Goal: Book appointment/travel/reservation

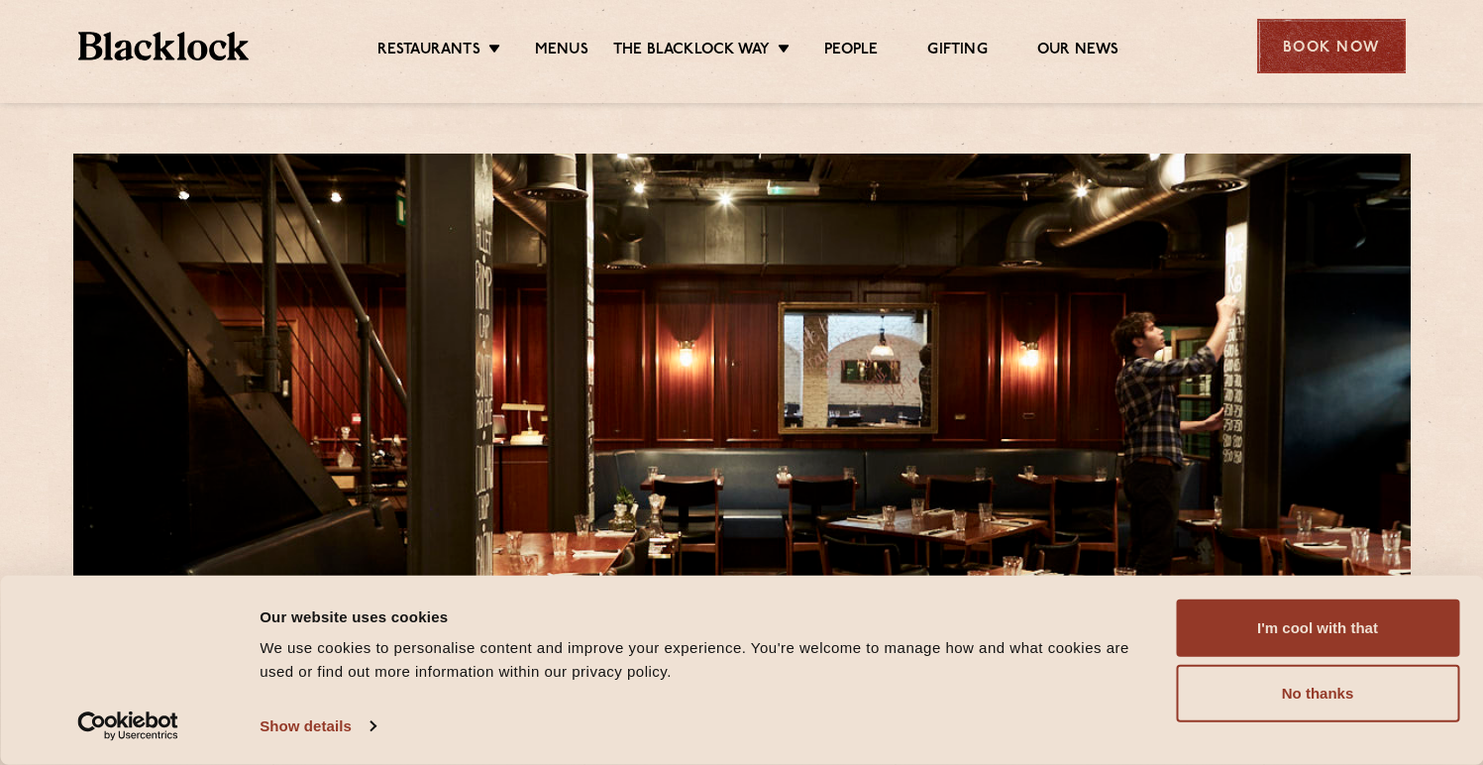
click at [1324, 54] on div "Book Now" at bounding box center [1331, 46] width 149 height 54
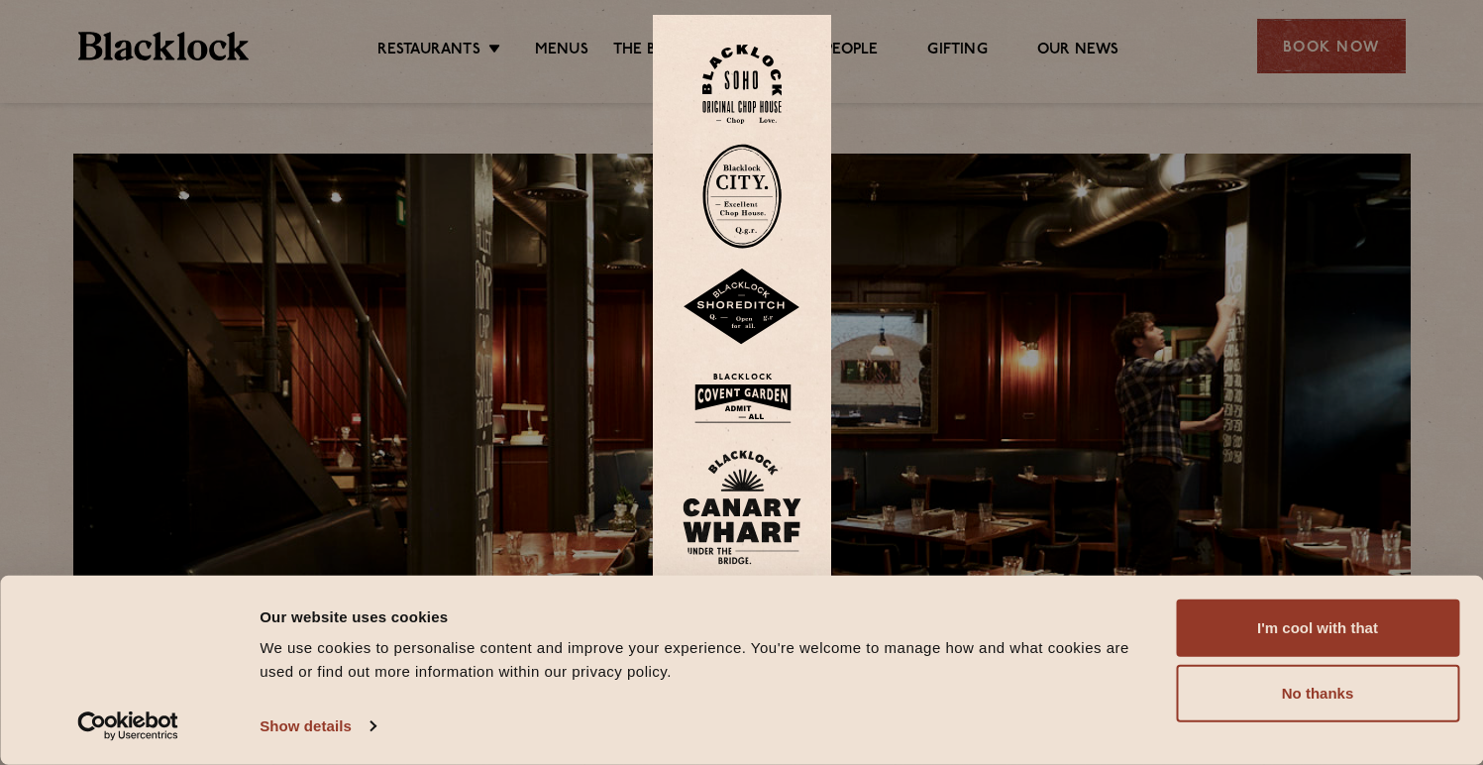
click at [768, 78] on img at bounding box center [741, 85] width 79 height 80
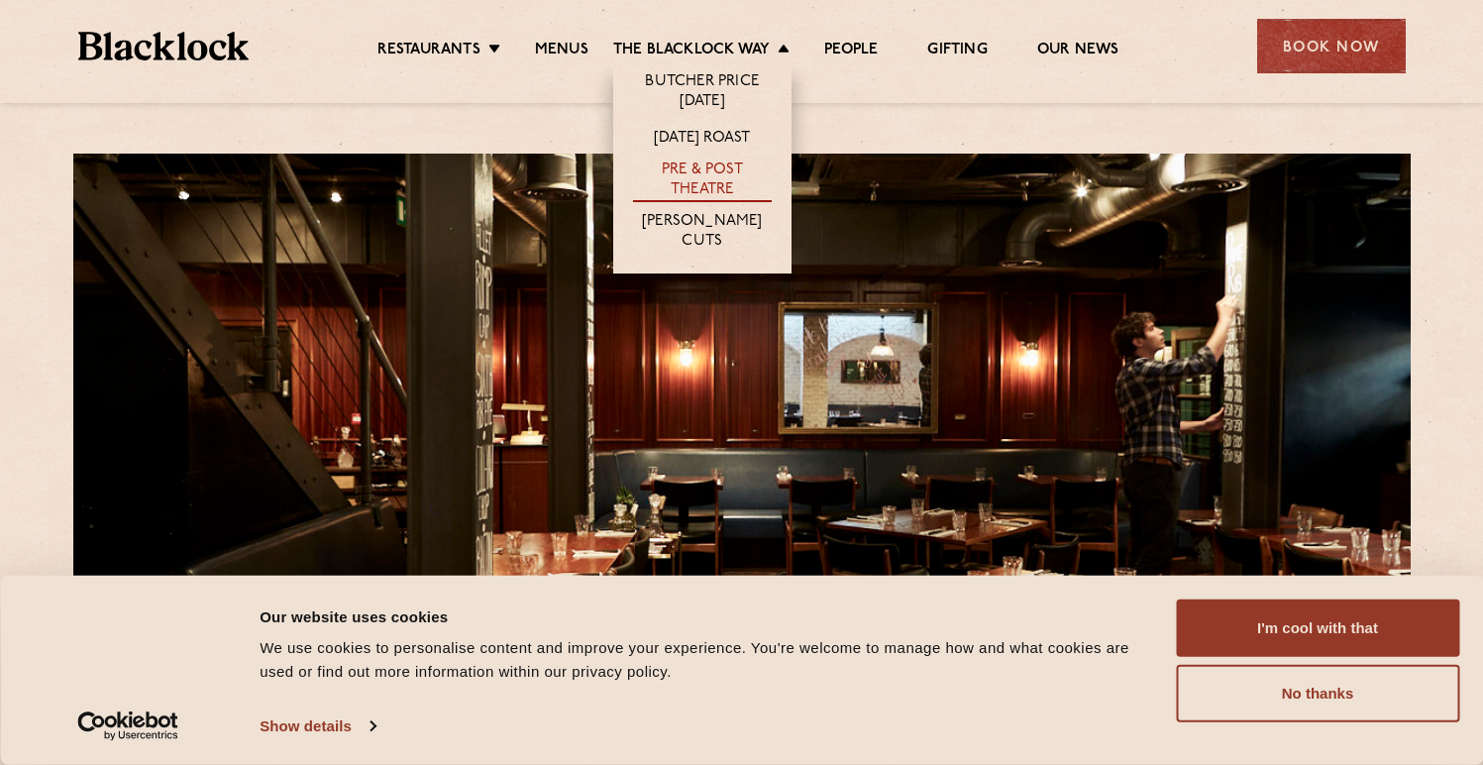
click at [720, 183] on link "Pre & Post Theatre" at bounding box center [702, 181] width 139 height 42
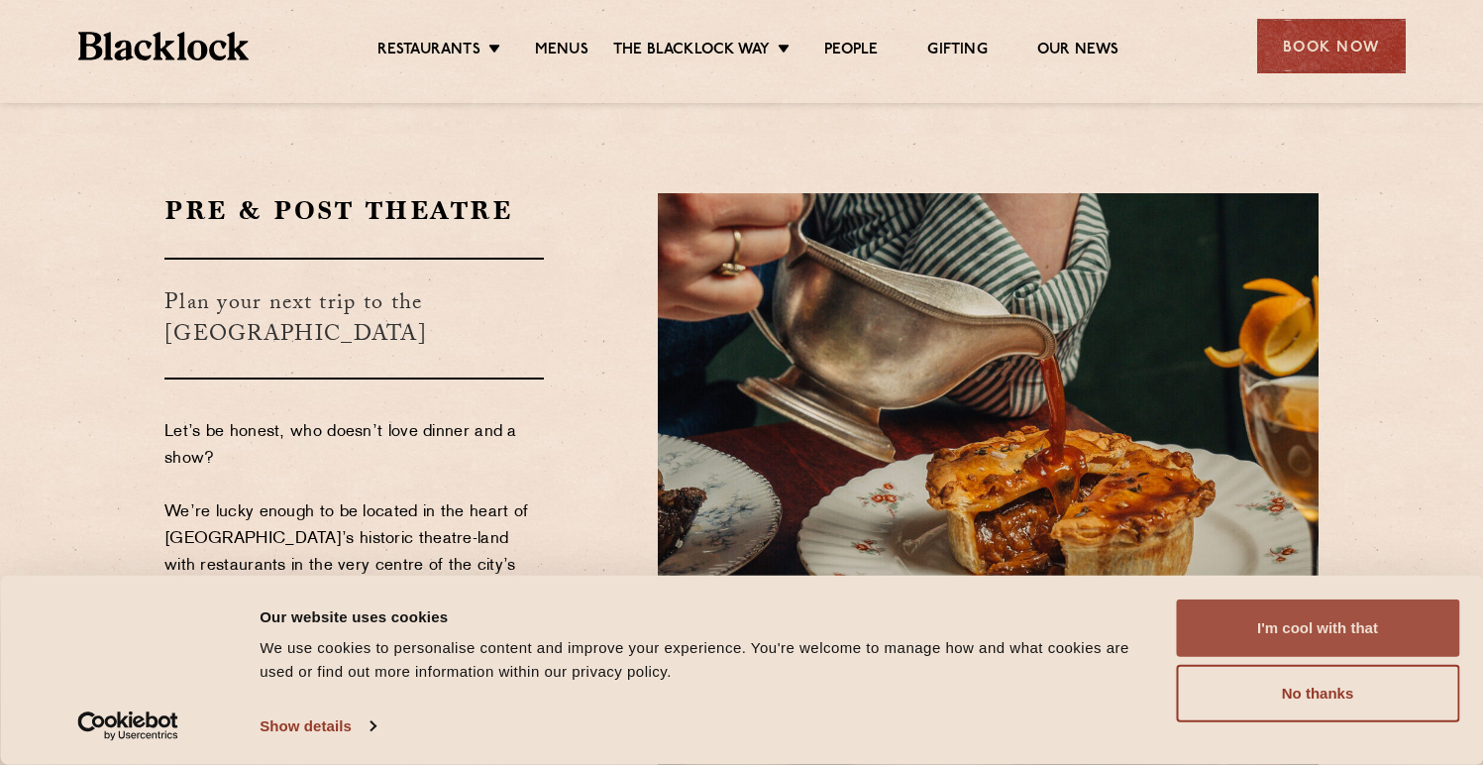
click at [1363, 638] on button "I'm cool with that" at bounding box center [1317, 627] width 283 height 57
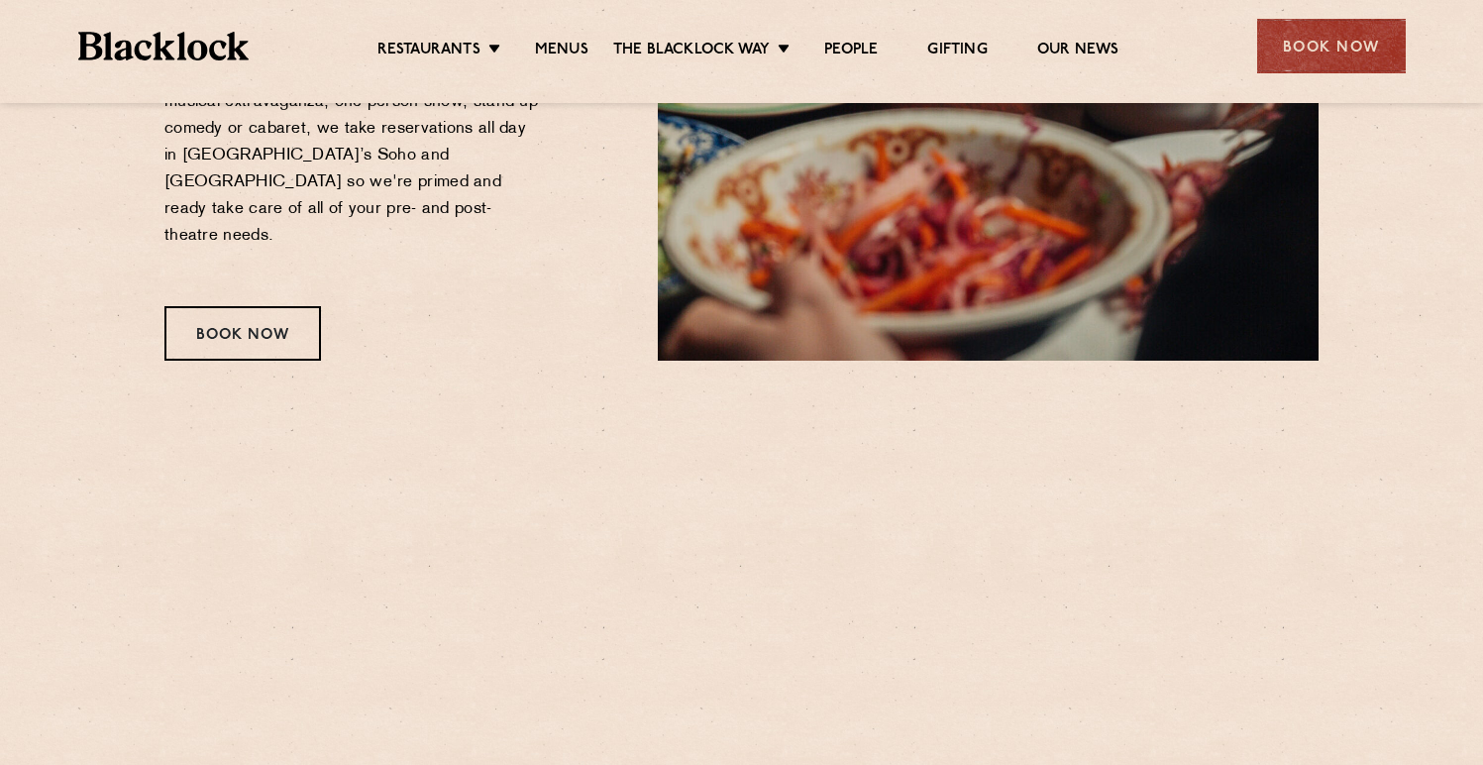
scroll to position [793, 0]
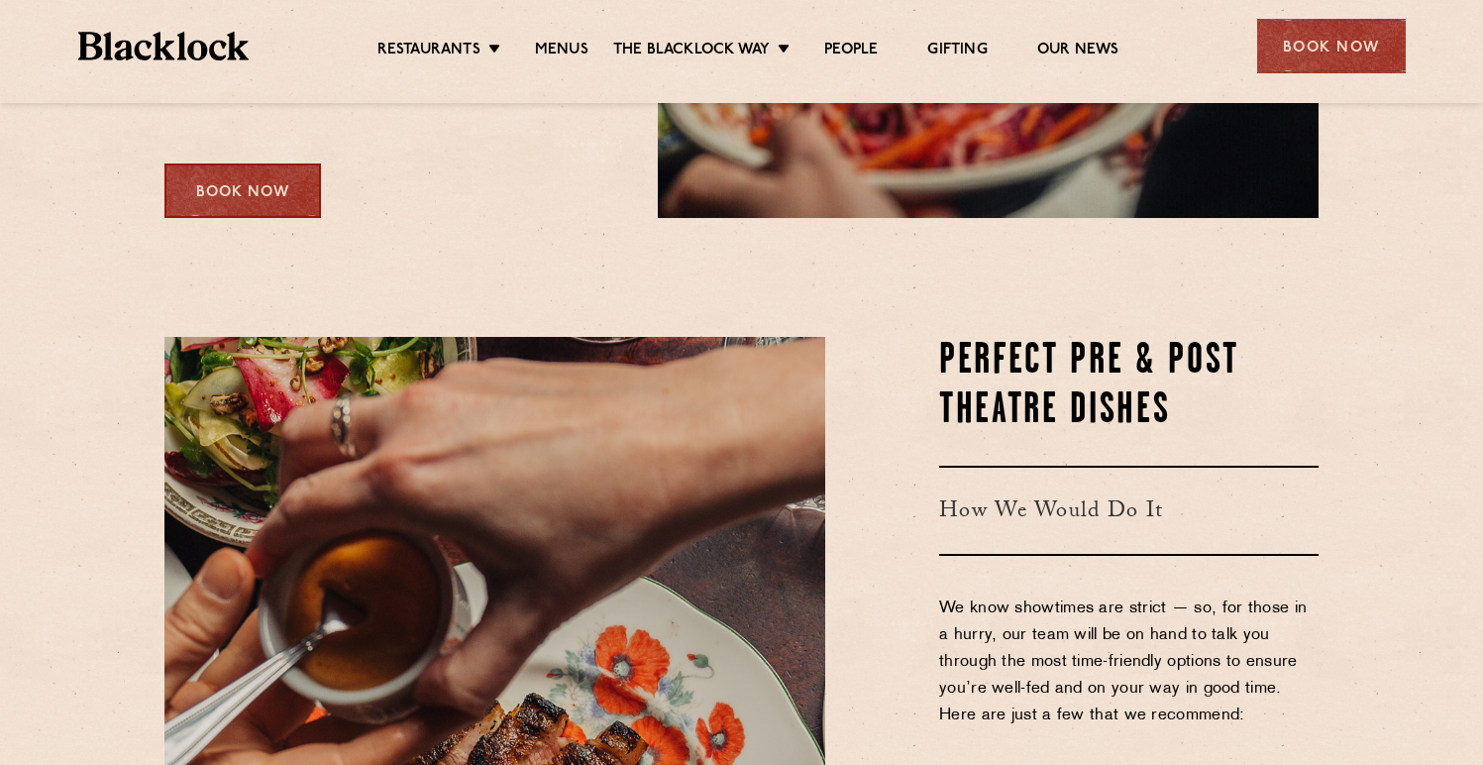
click at [220, 163] on div "Book Now" at bounding box center [242, 190] width 157 height 54
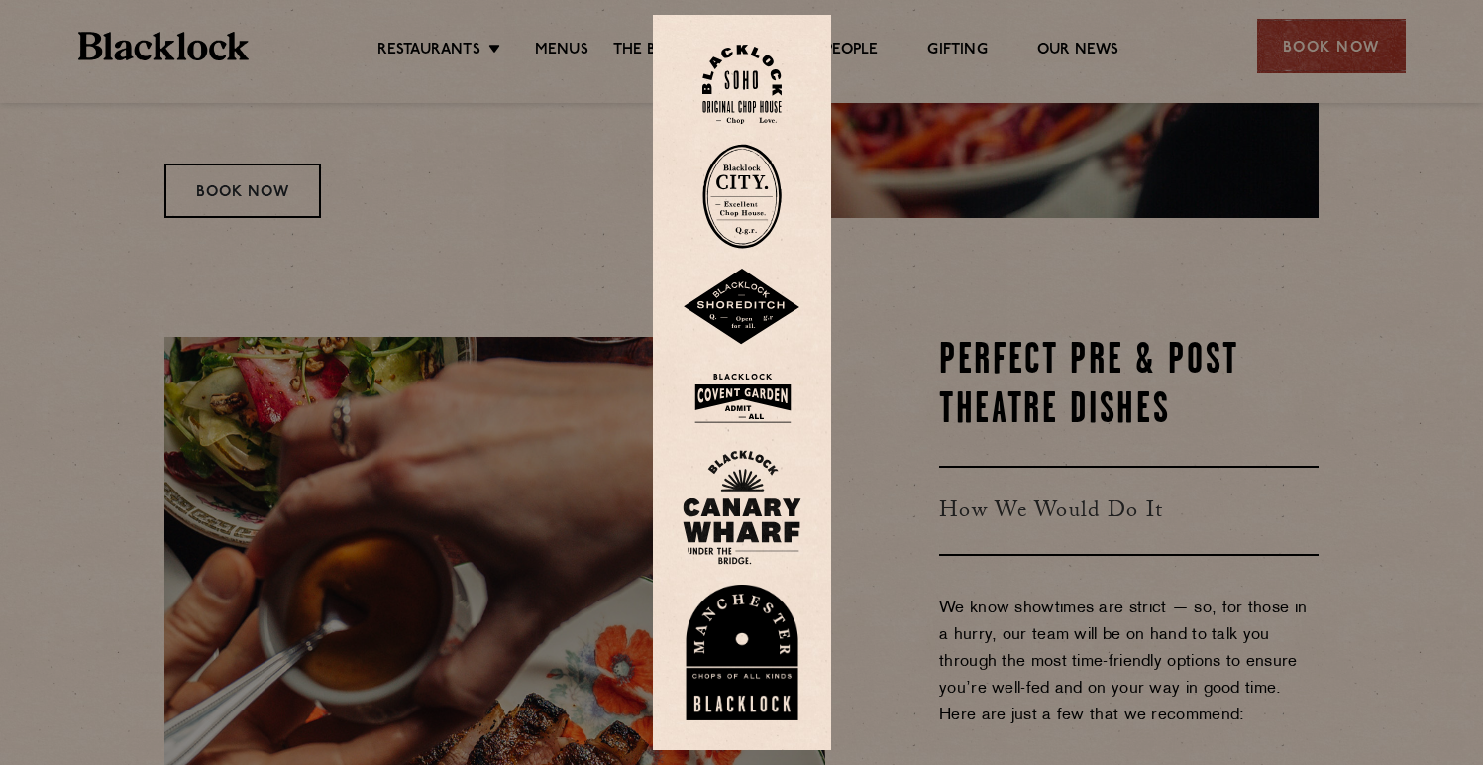
click at [761, 77] on img at bounding box center [741, 85] width 79 height 80
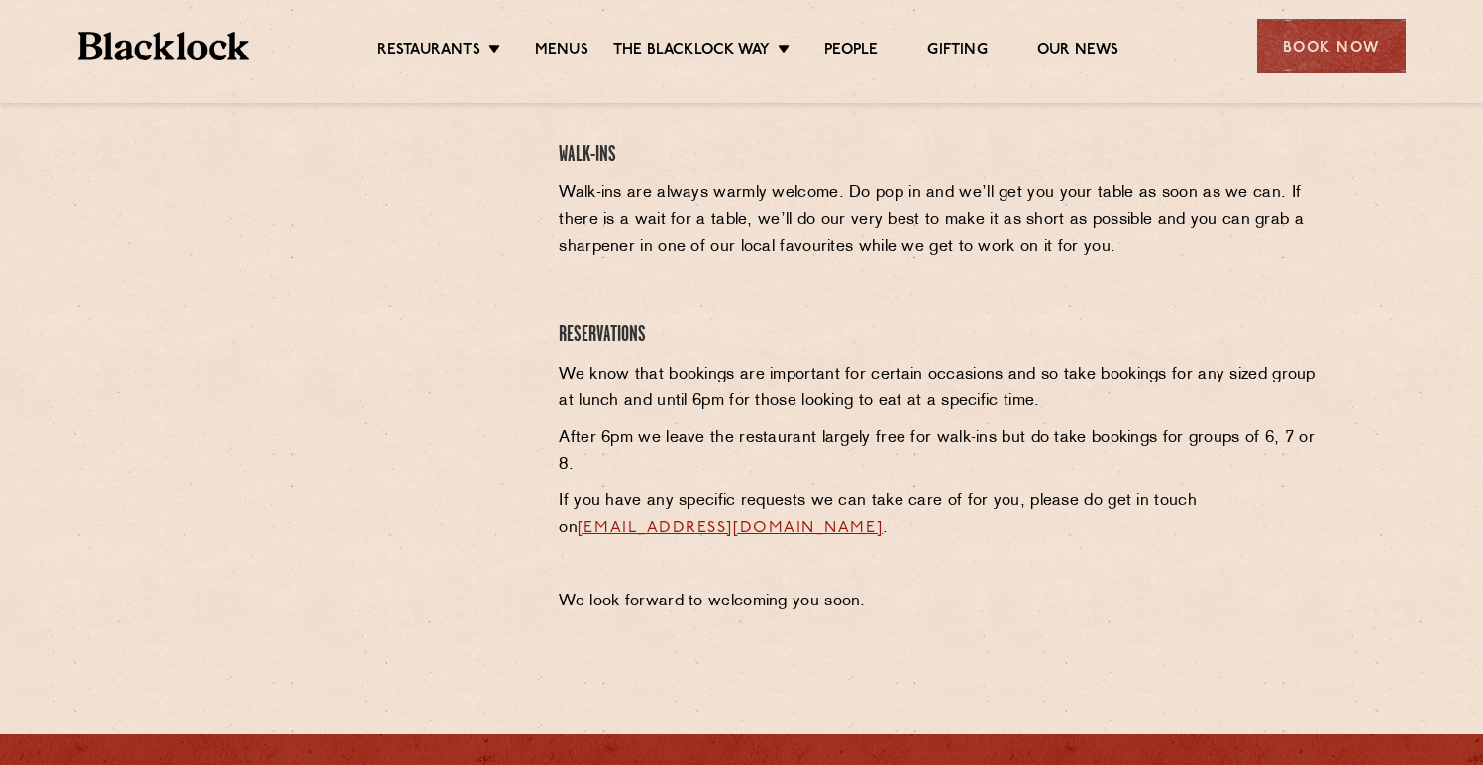
scroll to position [664, 0]
